Goal: Task Accomplishment & Management: Manage account settings

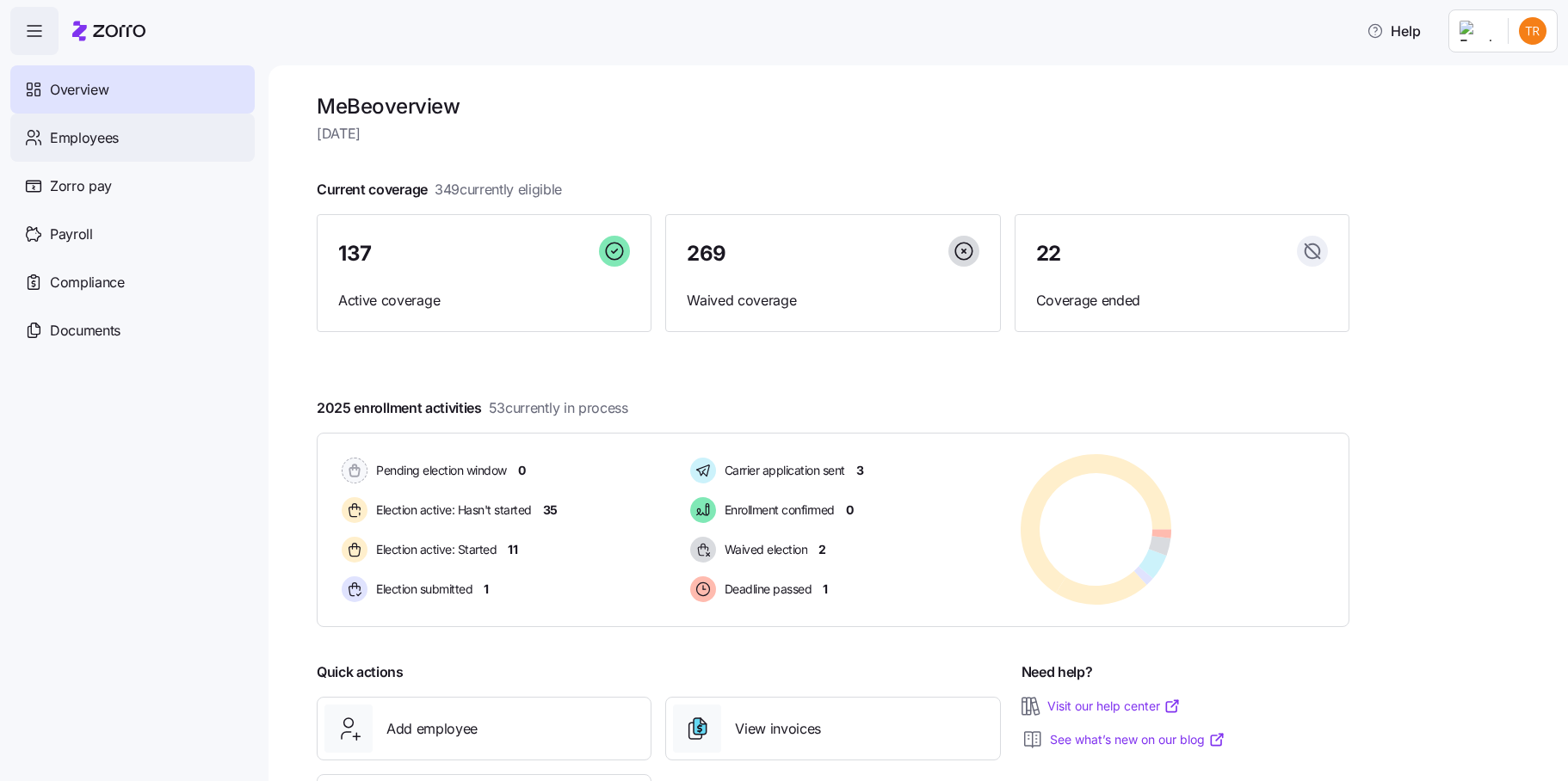
click at [123, 138] on div "Employees" at bounding box center [132, 138] width 244 height 48
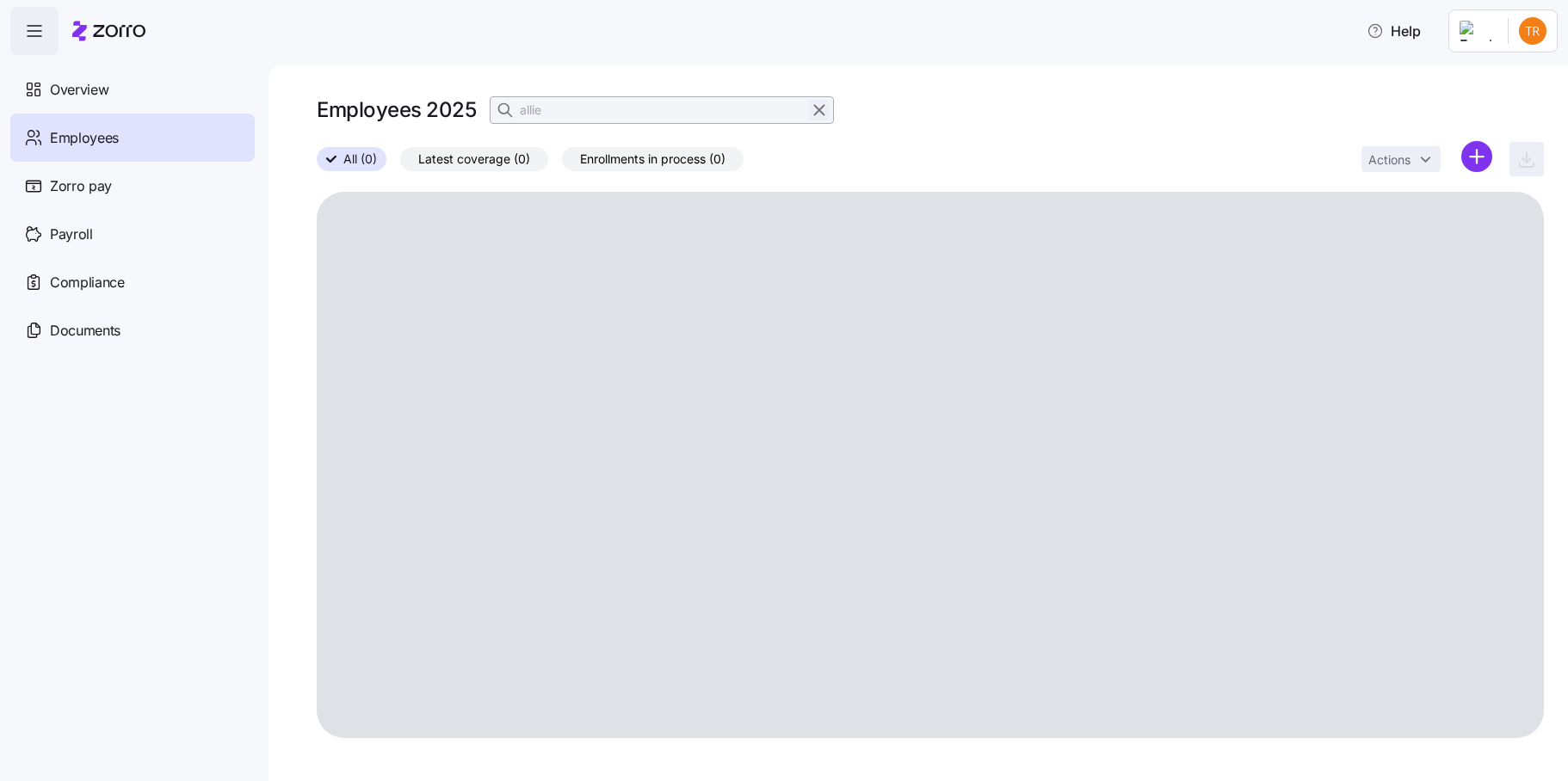
click at [819, 109] on icon "button" at bounding box center [820, 109] width 19 height 20
click at [498, 111] on icon "button" at bounding box center [507, 110] width 17 height 17
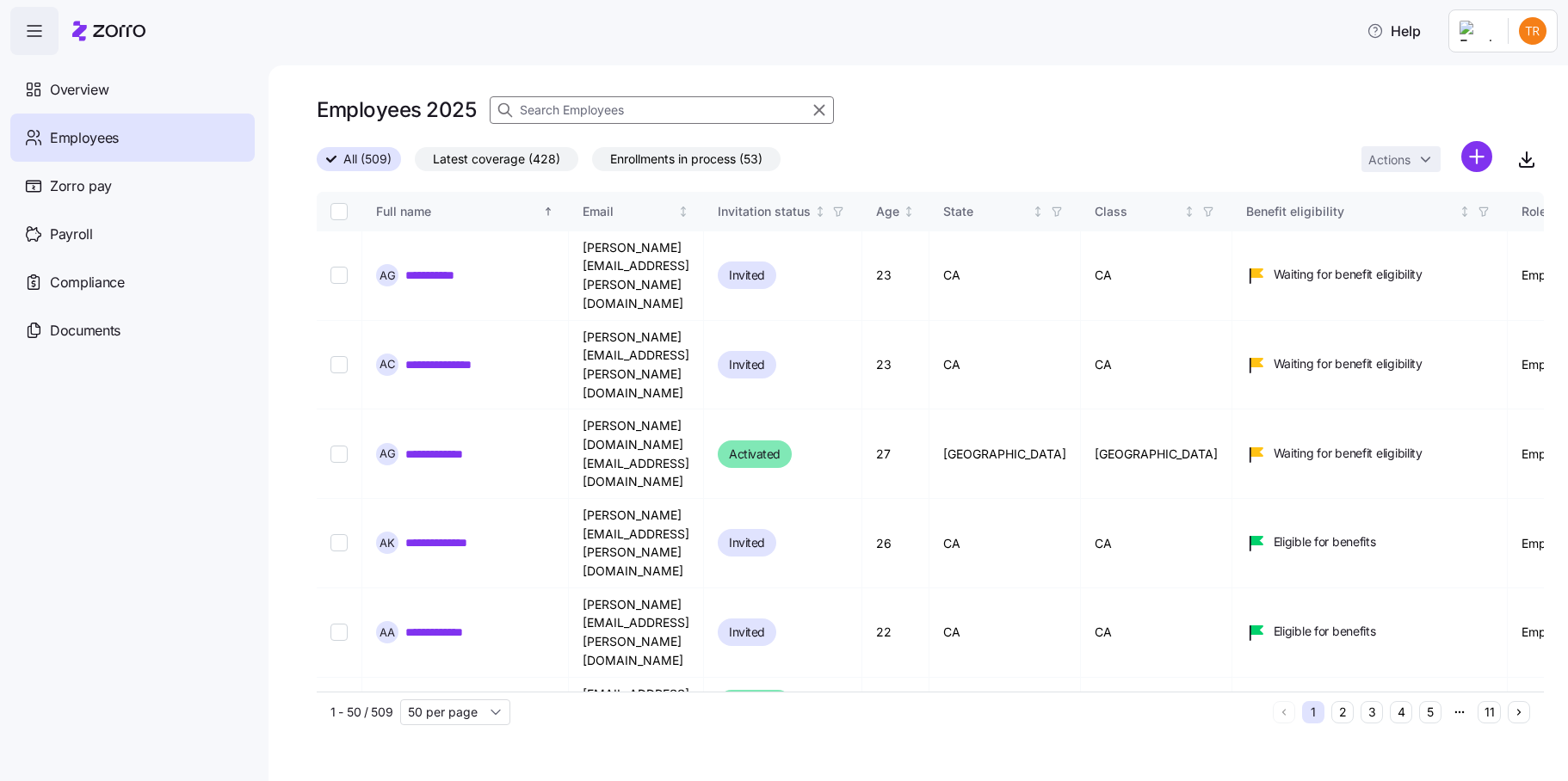
click at [568, 112] on input at bounding box center [661, 110] width 345 height 28
type input "nisha"
